Goal: Book appointment/travel/reservation

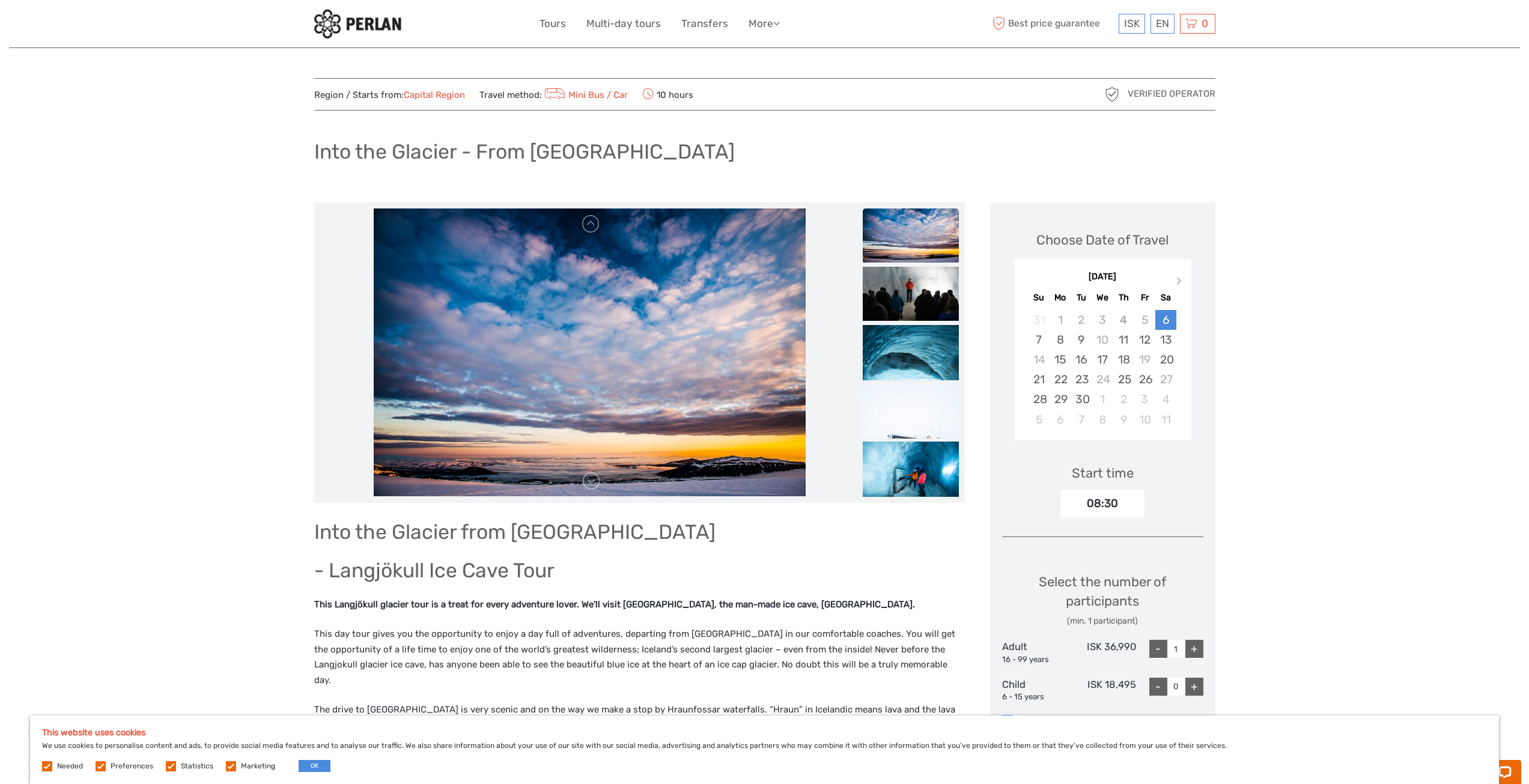
scroll to position [60, 0]
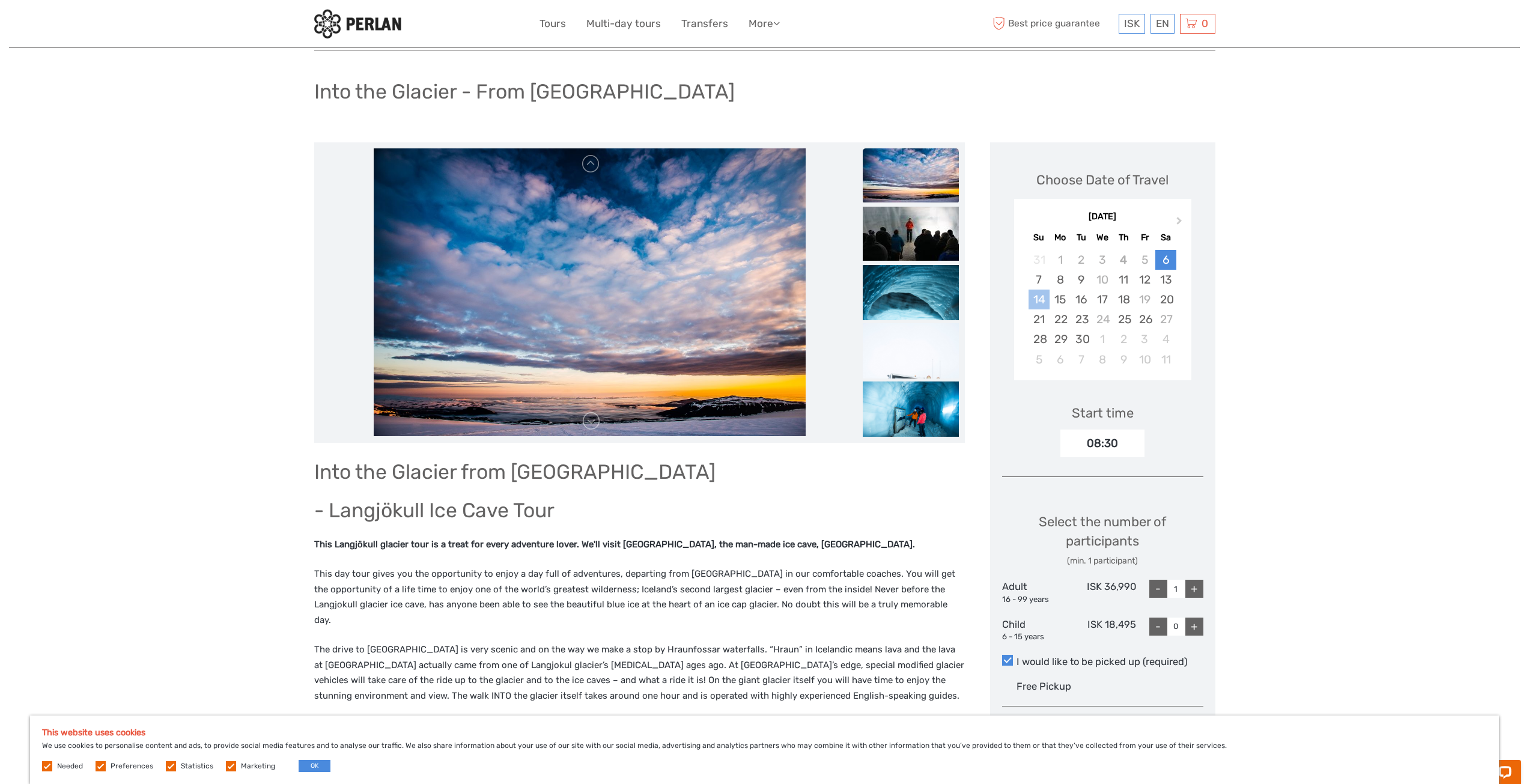
click at [1034, 302] on div "14" at bounding box center [1038, 300] width 21 height 20
click at [1039, 297] on div "14" at bounding box center [1038, 300] width 21 height 20
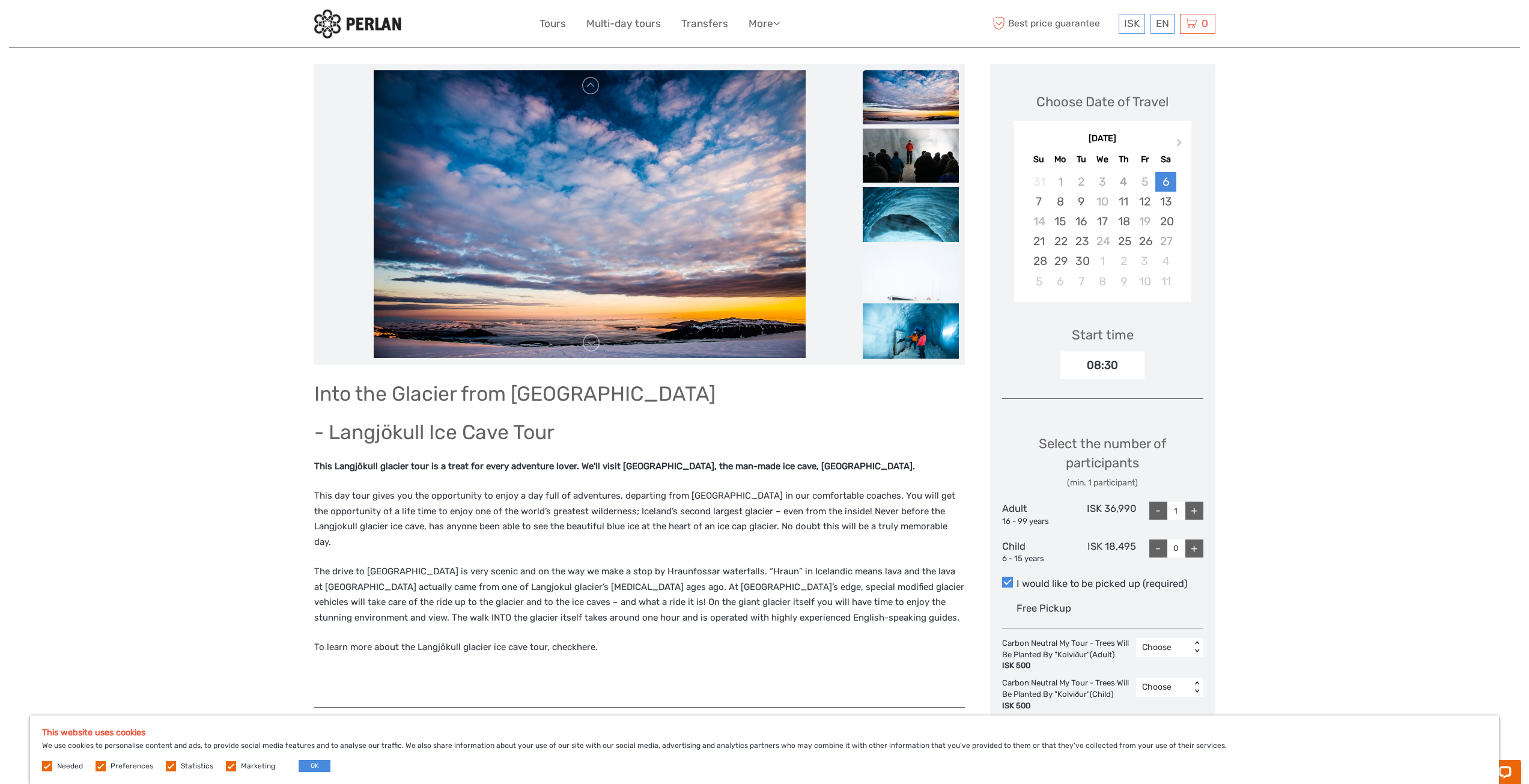
scroll to position [120, 0]
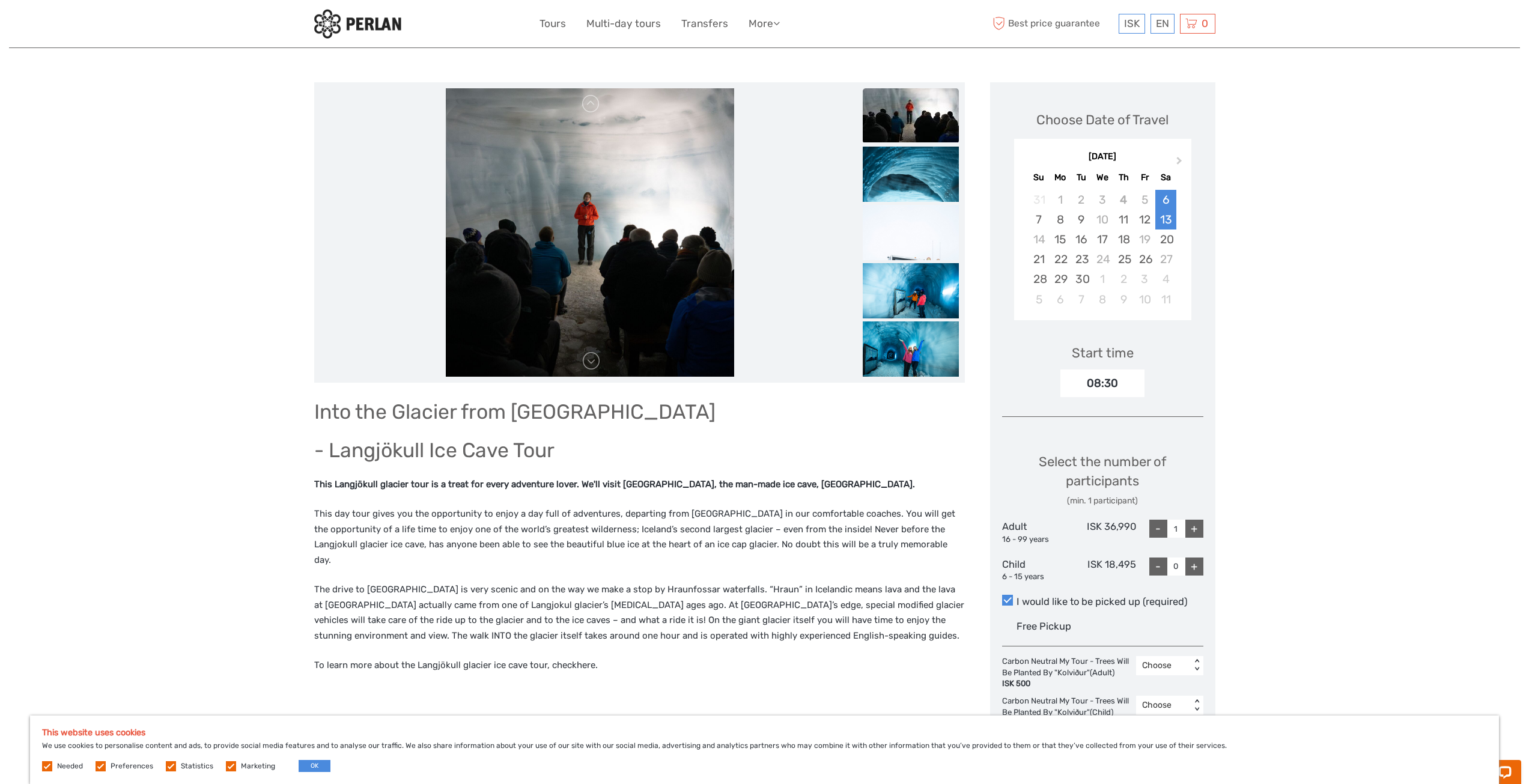
click at [1169, 217] on div "13" at bounding box center [1166, 220] width 21 height 20
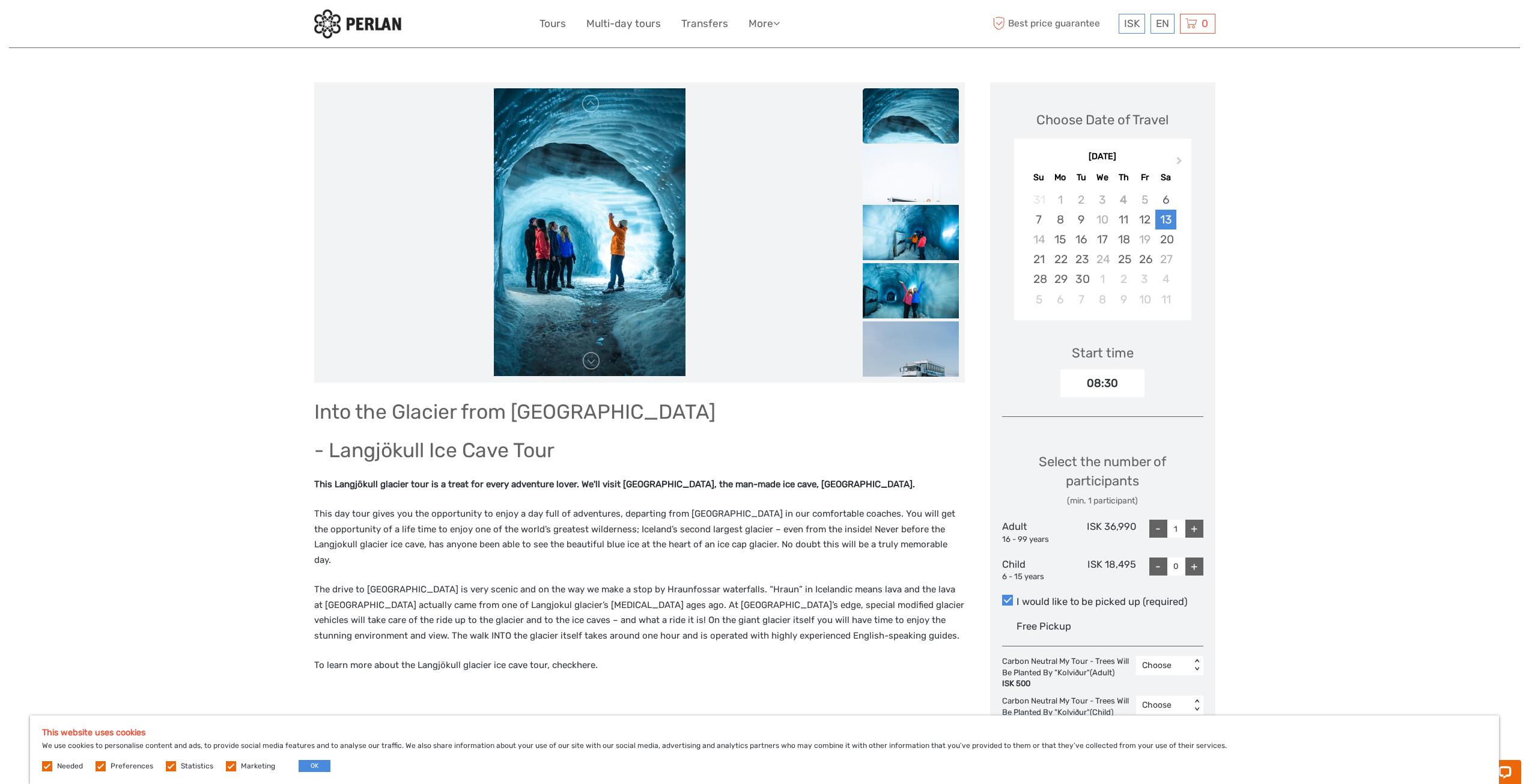
click at [1193, 527] on div "+" at bounding box center [1194, 528] width 18 height 18
click at [1193, 528] on div "+" at bounding box center [1194, 528] width 18 height 18
click at [1159, 530] on div "-" at bounding box center [1158, 528] width 18 height 18
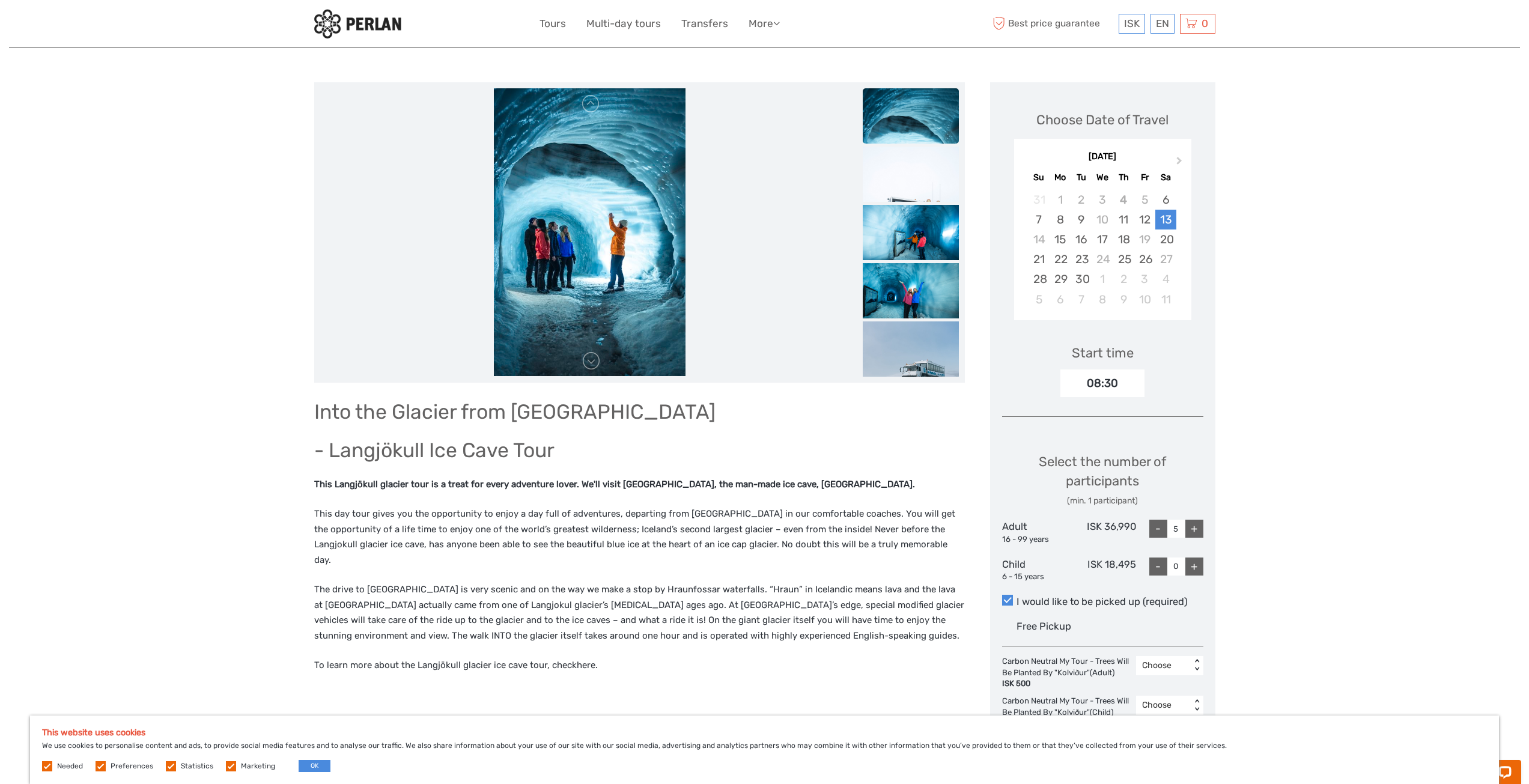
type input "4"
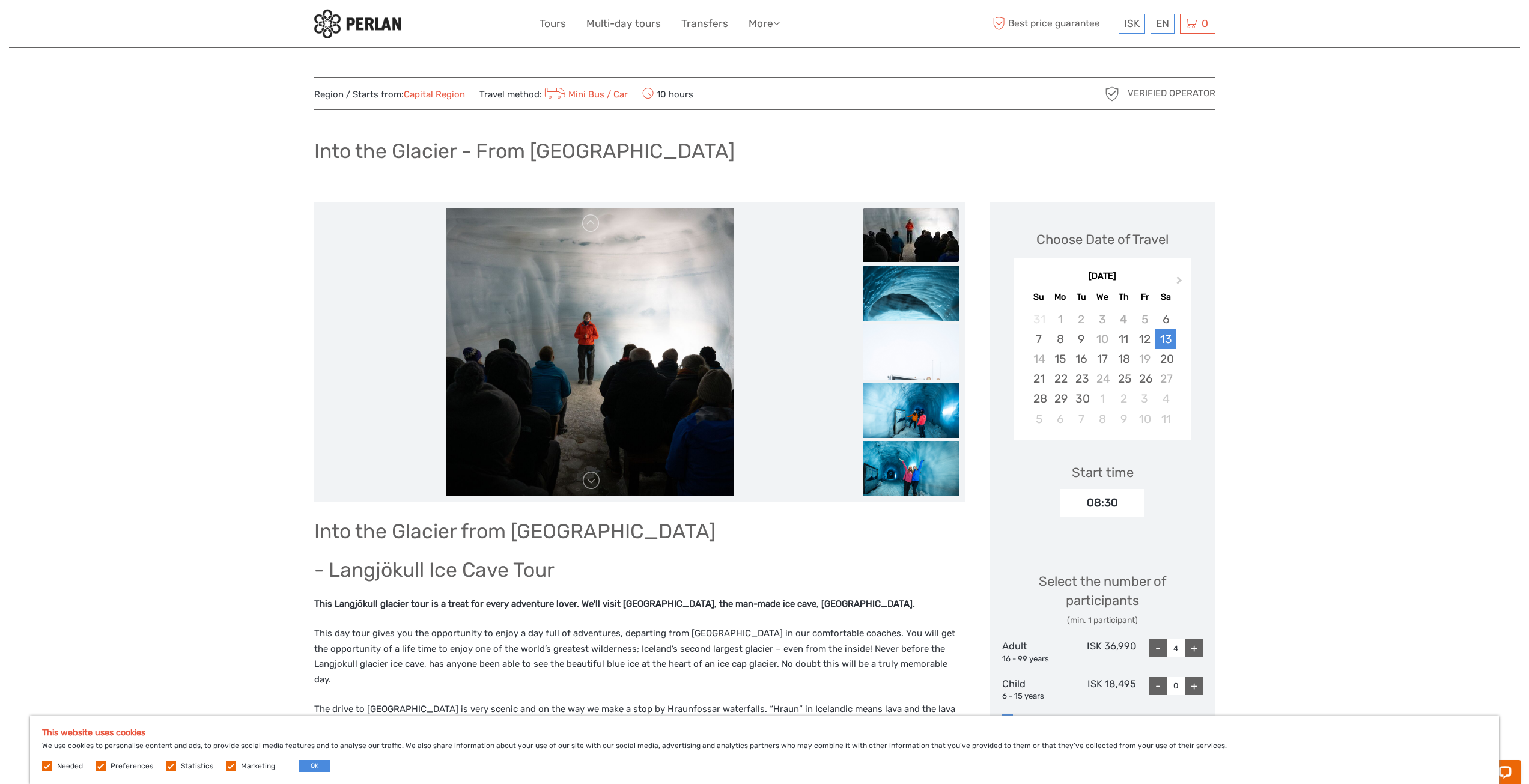
scroll to position [0, 0]
